Goal: Navigation & Orientation: Find specific page/section

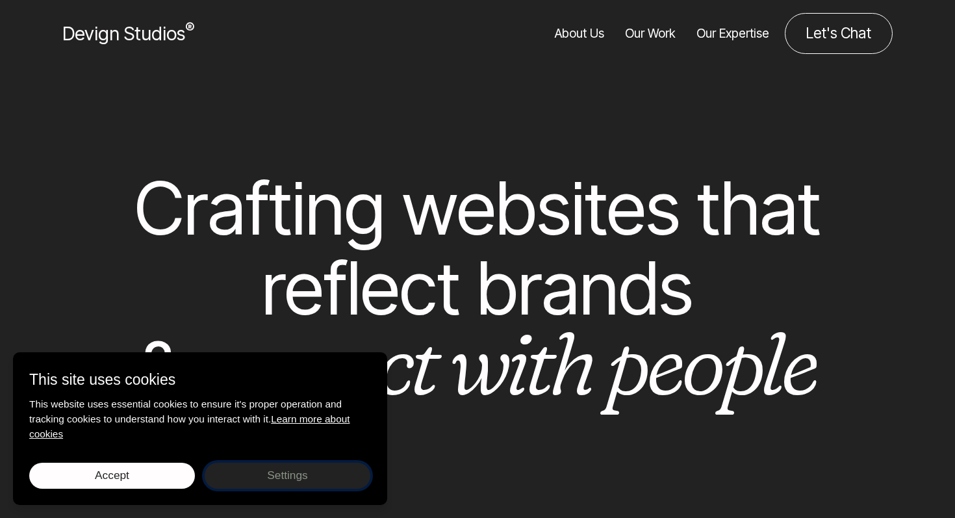
click at [242, 478] on button "Settings Close settings" at bounding box center [288, 476] width 166 height 26
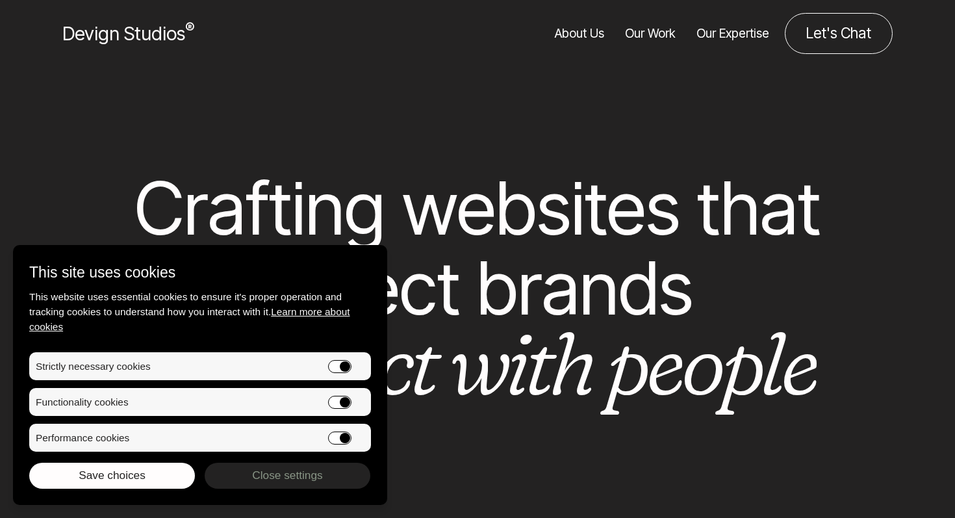
click at [338, 397] on input "Functionality cookies" at bounding box center [339, 402] width 23 height 13
checkbox input "false"
click at [340, 411] on li "Functionality cookies" at bounding box center [200, 402] width 342 height 28
click at [339, 438] on input "Performance cookies" at bounding box center [339, 437] width 23 height 13
checkbox input "false"
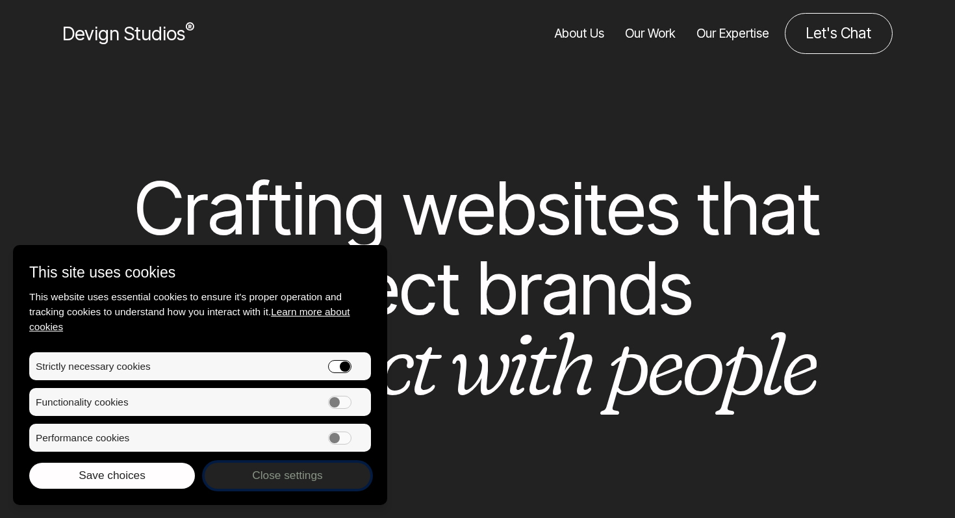
click at [266, 480] on span "Close settings" at bounding box center [287, 475] width 70 height 13
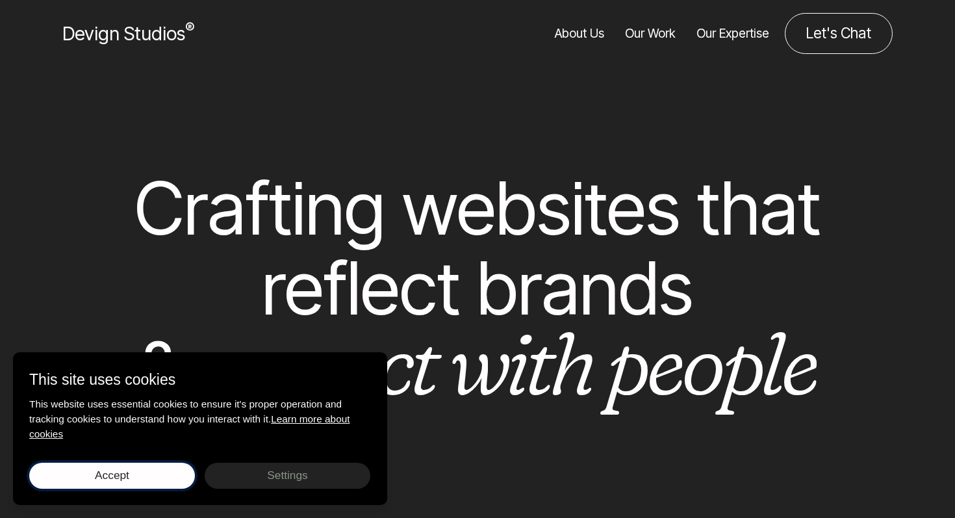
click at [93, 476] on button "Accept Save choices" at bounding box center [112, 476] width 166 height 26
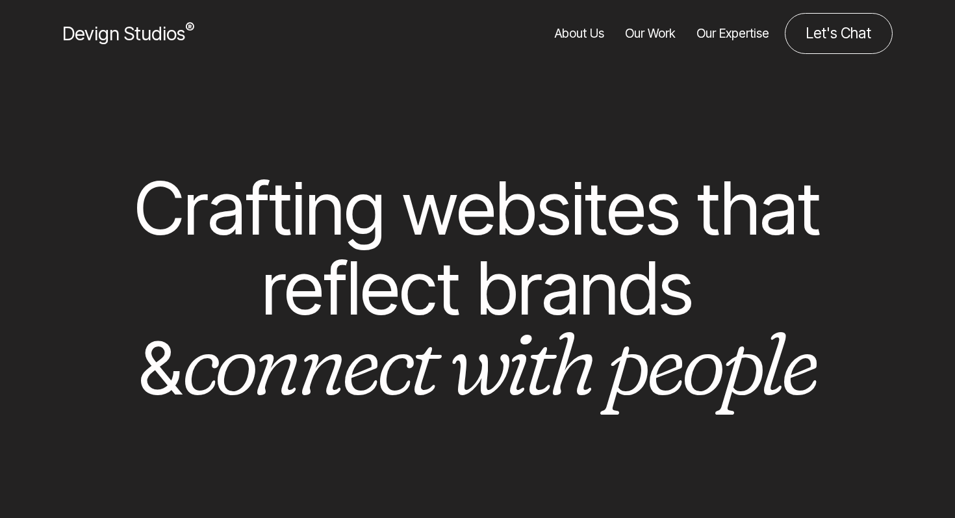
click at [585, 29] on link "About Us" at bounding box center [579, 33] width 49 height 41
click at [579, 34] on link "About Us" at bounding box center [579, 33] width 49 height 41
